Goal: Task Accomplishment & Management: Manage account settings

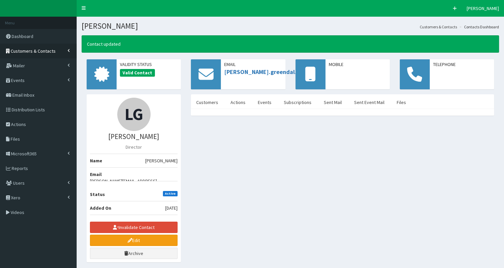
click at [41, 51] on span "Customers & Contacts" at bounding box center [33, 51] width 45 height 6
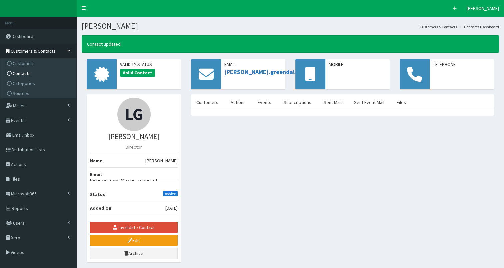
click at [31, 74] on link "Contacts" at bounding box center [39, 73] width 74 height 10
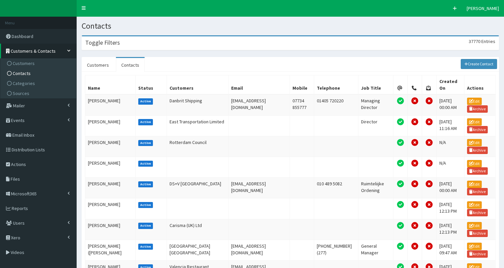
click at [145, 44] on div "Toggle Filters 37770 Entries" at bounding box center [290, 43] width 416 height 14
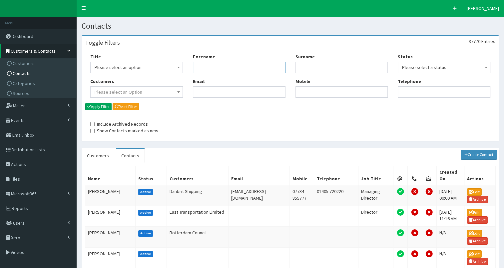
click at [207, 68] on input "Forename" at bounding box center [239, 67] width 93 height 11
type input "l"
type input "wray"
click at [99, 107] on button "Apply Filter" at bounding box center [98, 106] width 26 height 7
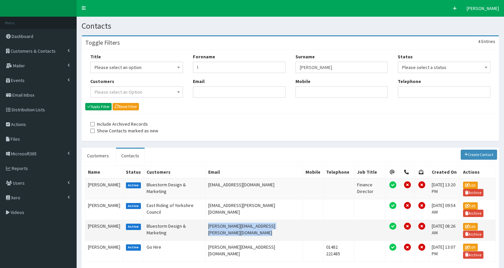
drag, startPoint x: 197, startPoint y: 222, endPoint x: 275, endPoint y: 224, distance: 77.9
click at [275, 224] on tr "Leanne Wray Active Bluestorm Design & Marketing Leanne.Wray@bluestormdesign.co.…" at bounding box center [290, 230] width 410 height 21
copy tr "Leanne.Wray@bluestormdesign.co.uk"
click at [29, 109] on span "Distribution Lists" at bounding box center [28, 110] width 33 height 6
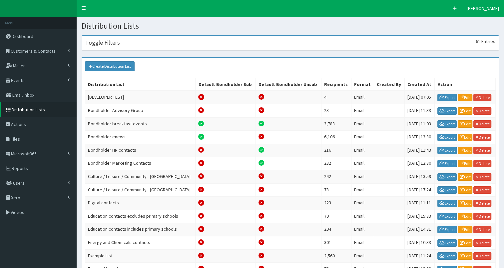
scroll to position [87, 0]
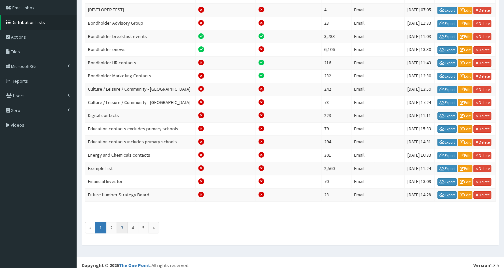
click at [124, 222] on link "3" at bounding box center [122, 227] width 11 height 11
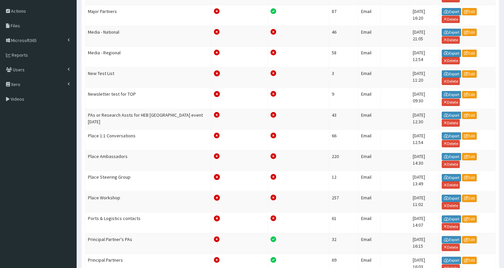
scroll to position [116, 0]
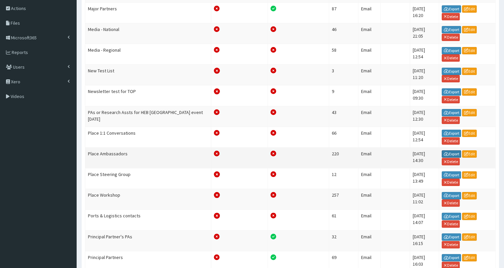
click at [446, 150] on link "Export" at bounding box center [450, 153] width 19 height 7
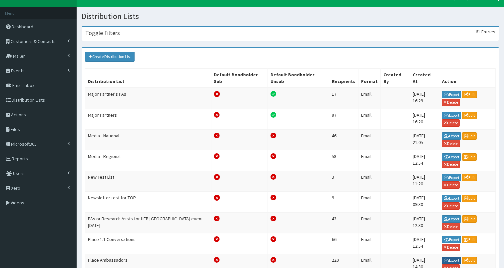
scroll to position [0, 0]
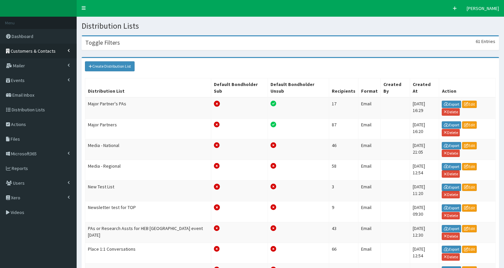
click at [35, 51] on span "Customers & Contacts" at bounding box center [33, 51] width 45 height 6
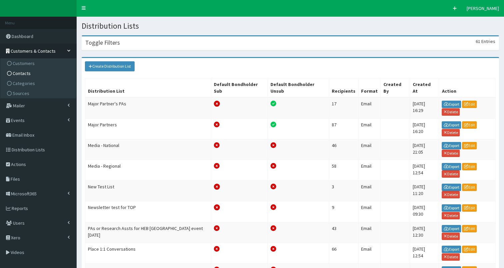
click at [28, 72] on span "Contacts" at bounding box center [22, 73] width 18 height 6
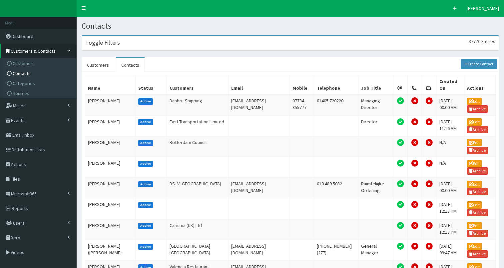
click at [134, 42] on div "Toggle Filters 37770 Entries" at bounding box center [290, 43] width 416 height 14
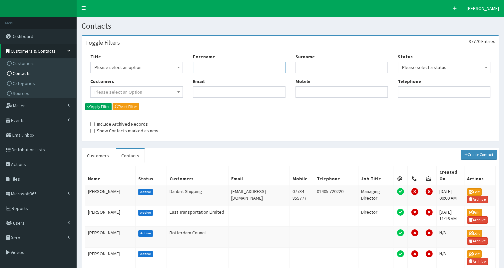
click at [200, 63] on input "Forename" at bounding box center [239, 67] width 93 height 11
type input "david"
type input "reid"
drag, startPoint x: 103, startPoint y: 106, endPoint x: 94, endPoint y: 105, distance: 9.1
click at [103, 105] on button "Apply Filter" at bounding box center [98, 106] width 26 height 7
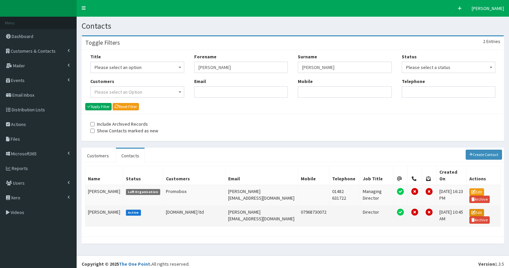
click at [470, 209] on link "Edit" at bounding box center [476, 212] width 15 height 7
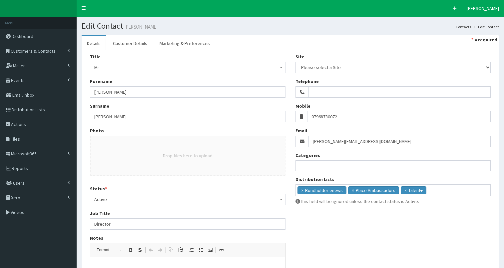
select select
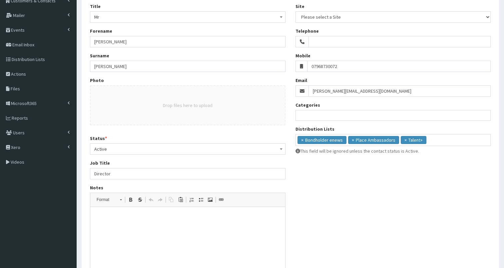
scroll to position [54, 0]
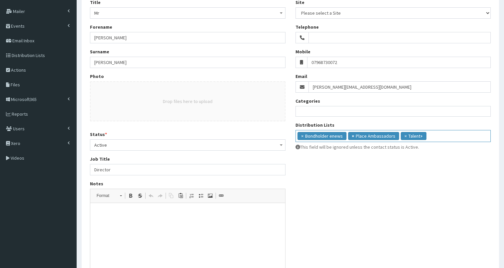
click at [352, 135] on span "×" at bounding box center [353, 136] width 2 height 7
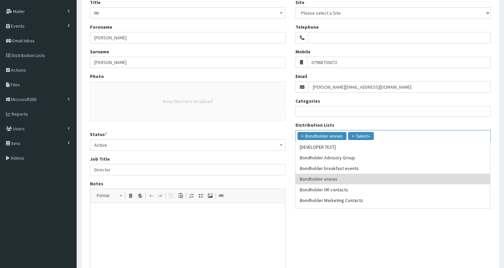
scroll to position [120, 0]
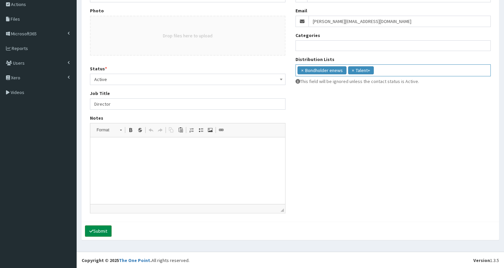
click at [104, 226] on button "Submit" at bounding box center [98, 230] width 27 height 11
